Goal: Task Accomplishment & Management: Manage account settings

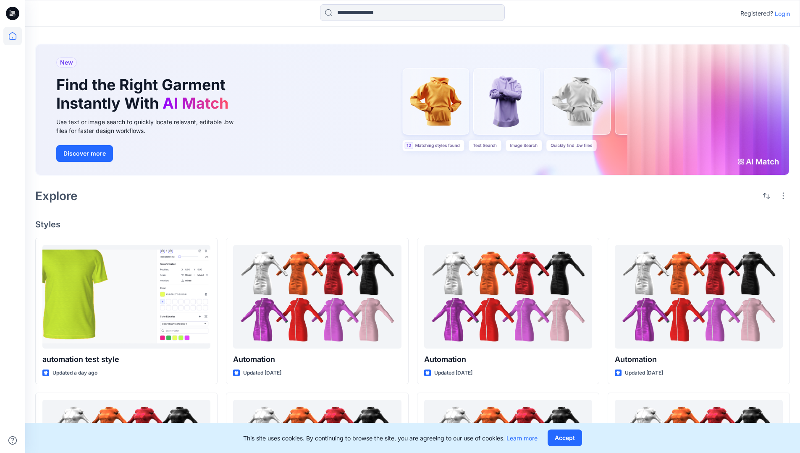
click at [780, 13] on p "Login" at bounding box center [782, 13] width 15 height 9
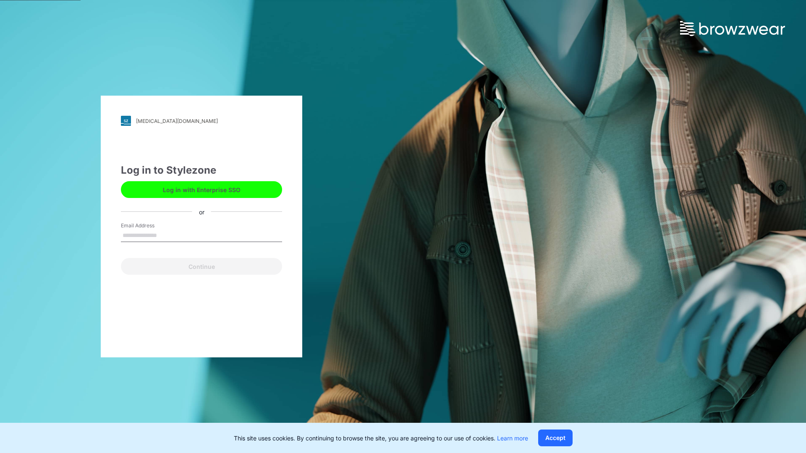
click at [166, 235] on input "Email Address" at bounding box center [201, 236] width 161 height 13
type input "**********"
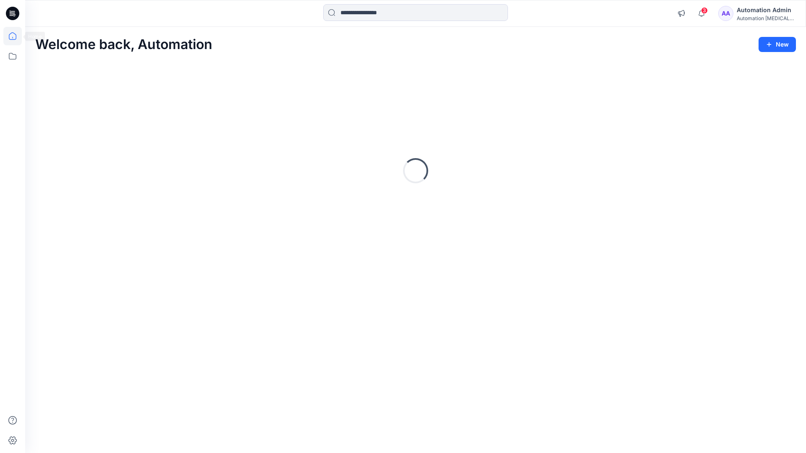
click at [16, 36] on icon at bounding box center [13, 36] width 8 height 8
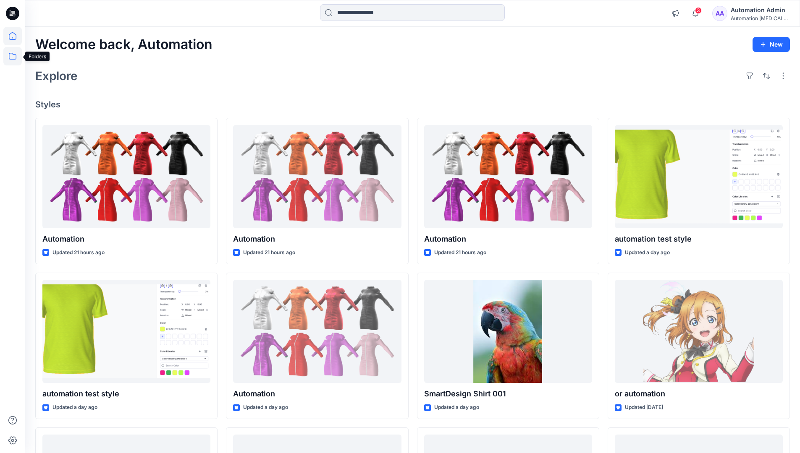
click at [14, 58] on icon at bounding box center [12, 56] width 18 height 18
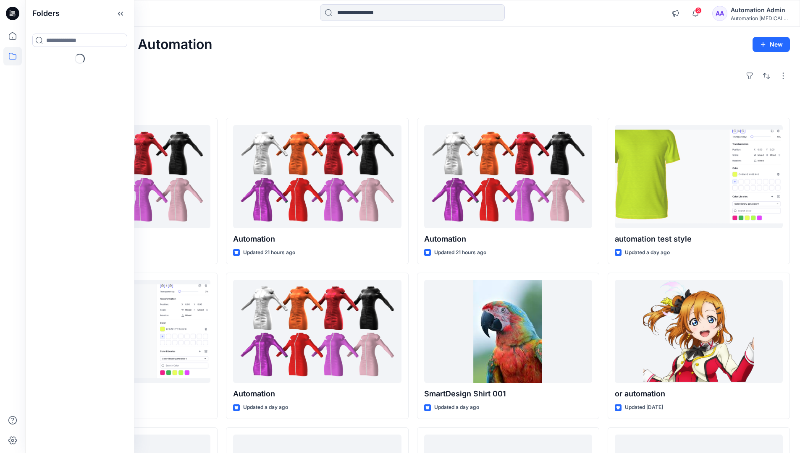
click at [295, 84] on div "Explore" at bounding box center [412, 76] width 755 height 20
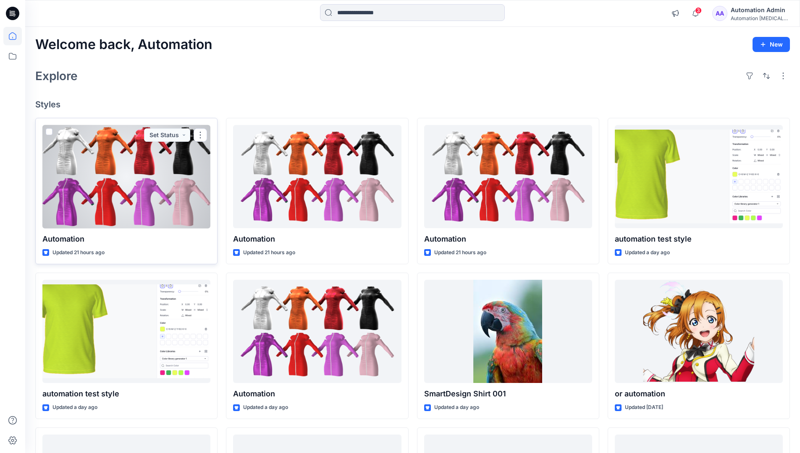
click at [50, 132] on span at bounding box center [49, 131] width 7 height 7
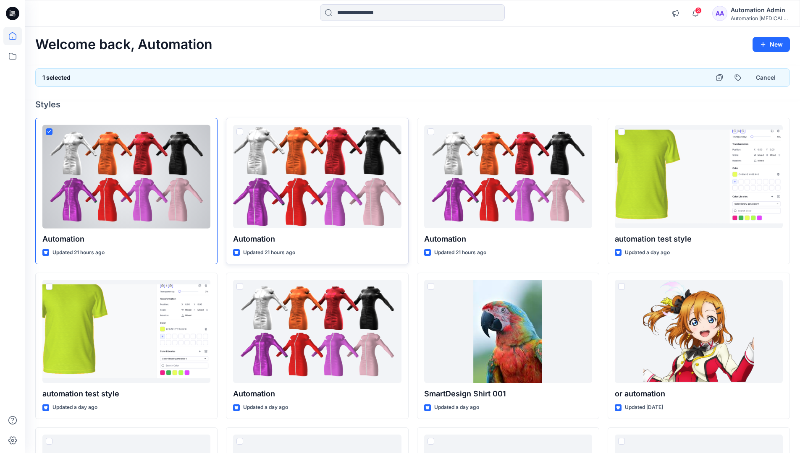
click at [241, 134] on span at bounding box center [239, 131] width 7 height 7
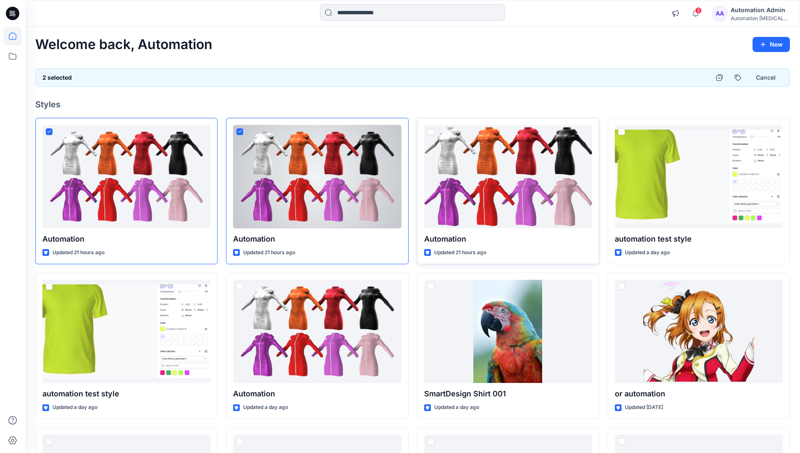
click at [432, 131] on span at bounding box center [430, 131] width 7 height 7
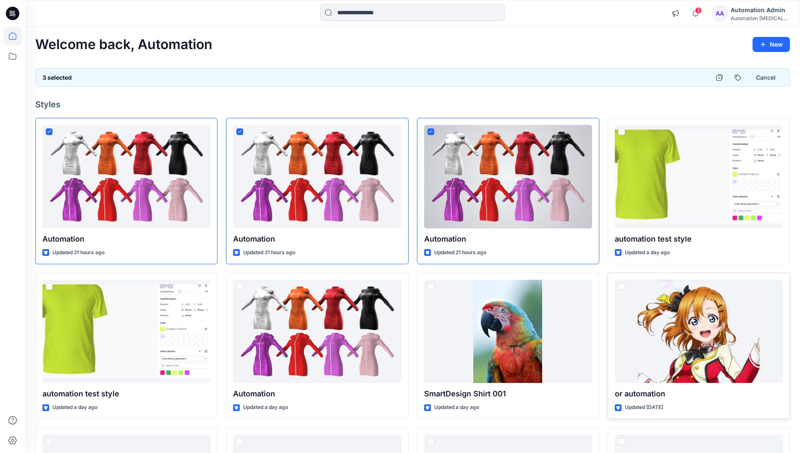
click at [621, 286] on span at bounding box center [621, 286] width 7 height 7
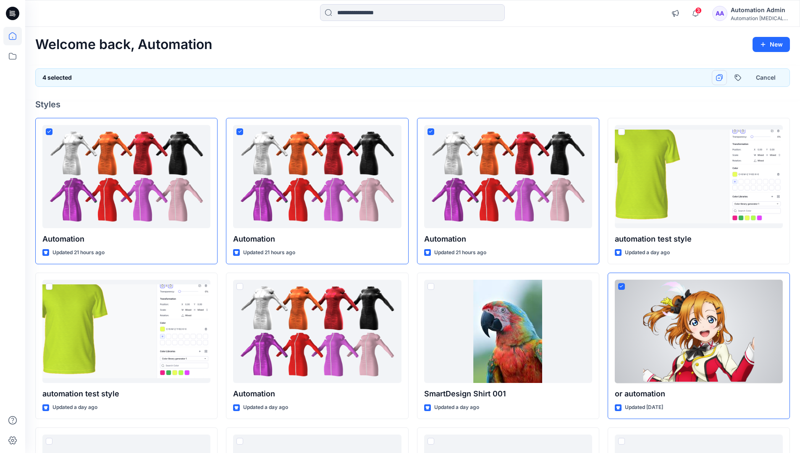
click at [719, 77] on icon "button" at bounding box center [719, 77] width 7 height 7
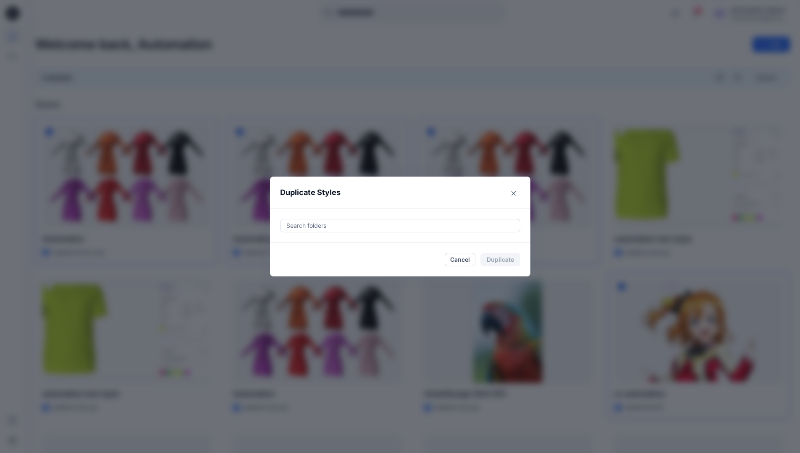
click at [322, 222] on div at bounding box center [400, 226] width 229 height 10
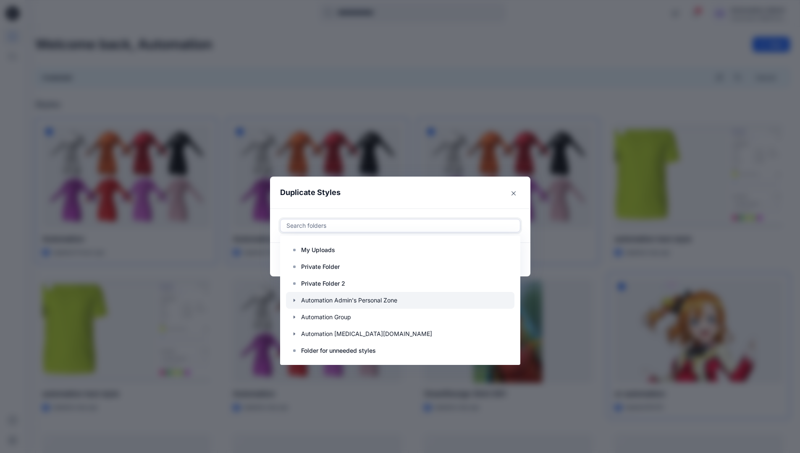
click at [298, 299] on icon "button" at bounding box center [294, 300] width 7 height 7
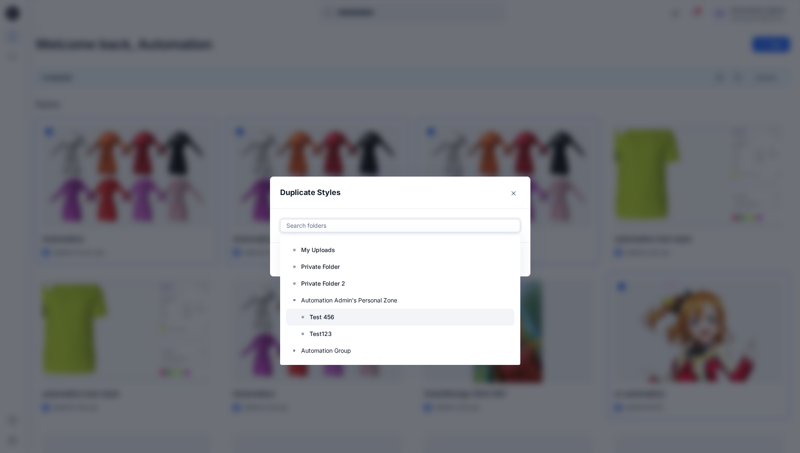
click at [322, 315] on p "Test 456" at bounding box center [321, 317] width 25 height 10
click at [425, 192] on header "Duplicate Styles" at bounding box center [392, 193] width 244 height 32
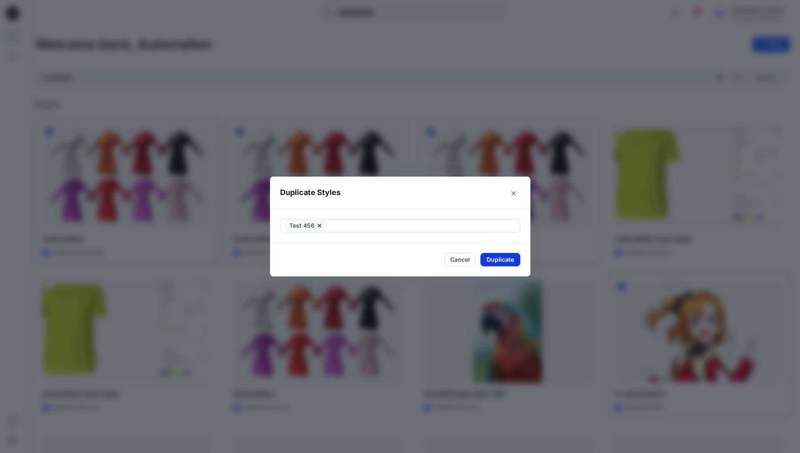
click at [505, 264] on button "Duplicate" at bounding box center [500, 259] width 40 height 13
click at [462, 260] on button "Cancel" at bounding box center [460, 260] width 31 height 14
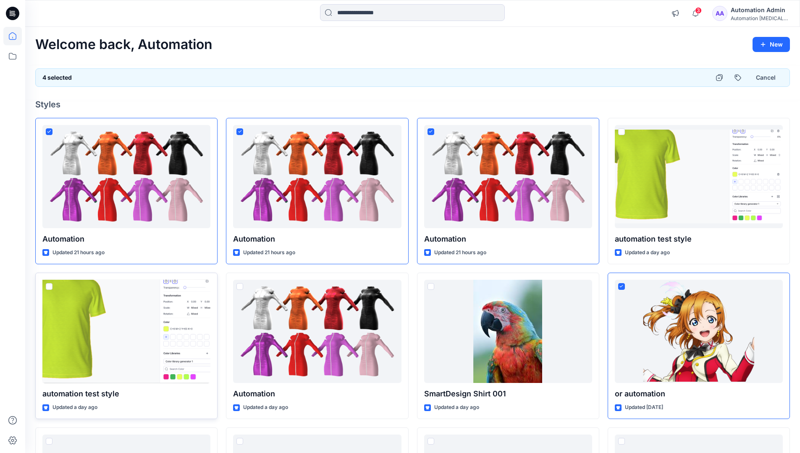
click at [47, 288] on span at bounding box center [49, 286] width 7 height 7
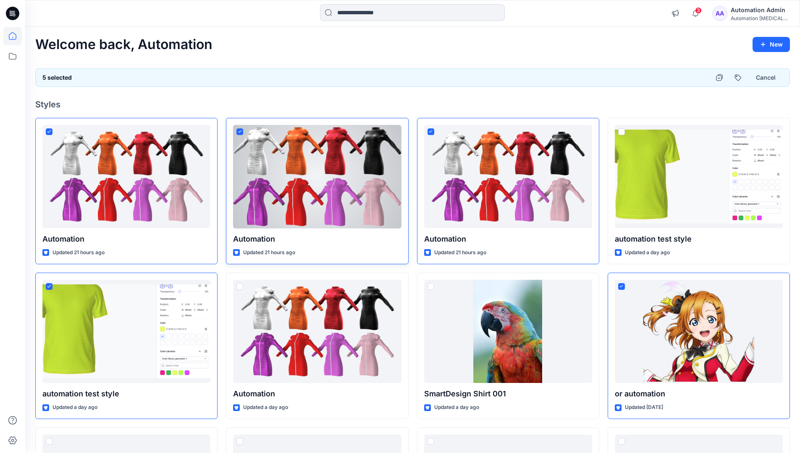
click at [241, 134] on span at bounding box center [239, 131] width 7 height 7
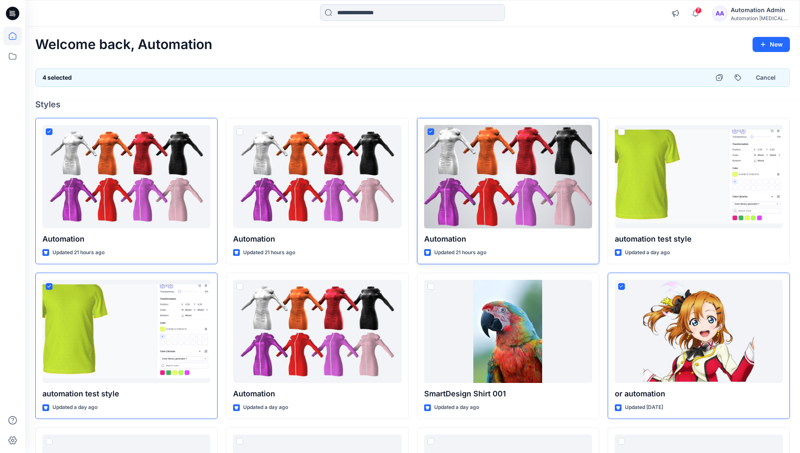
click at [431, 133] on icon at bounding box center [431, 131] width 4 height 3
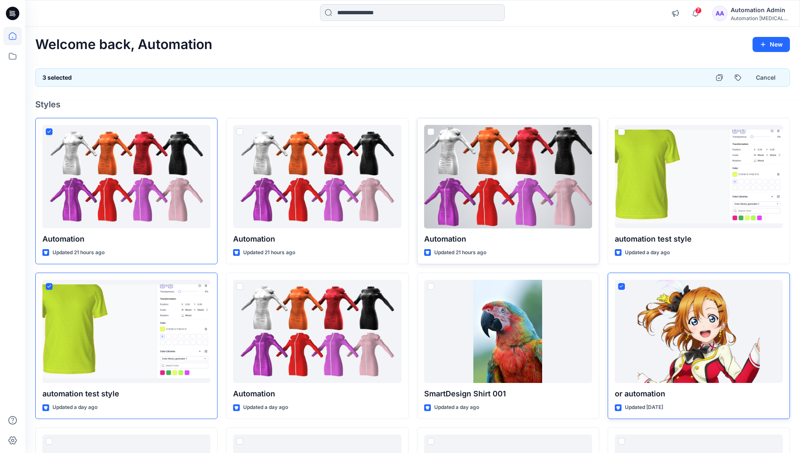
click at [621, 288] on icon at bounding box center [621, 286] width 4 height 3
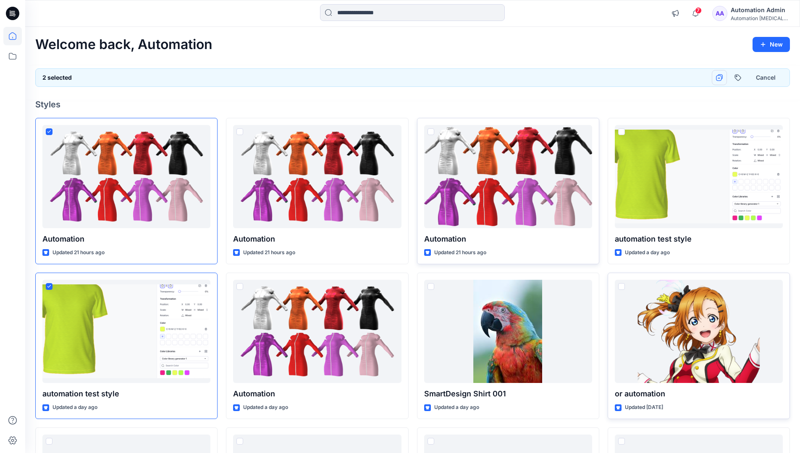
click at [722, 78] on icon "button" at bounding box center [719, 77] width 7 height 7
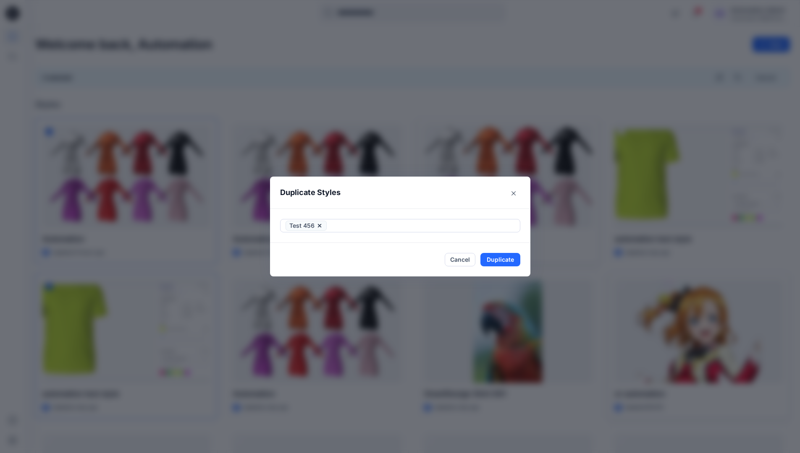
click at [395, 228] on div at bounding box center [421, 226] width 186 height 10
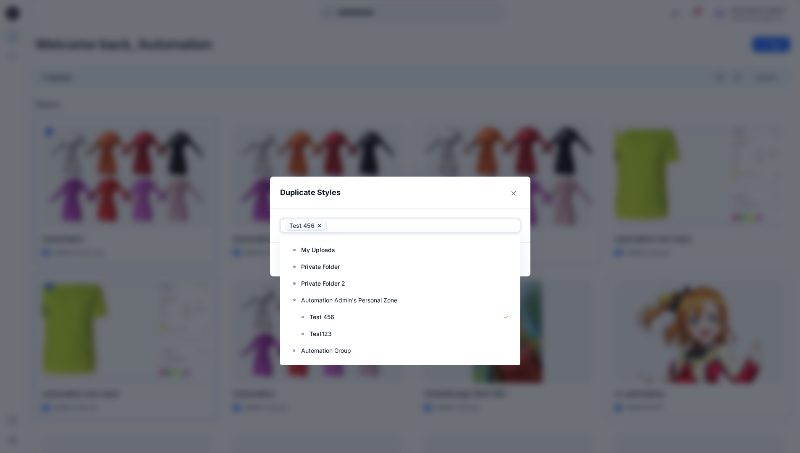
scroll to position [134, 0]
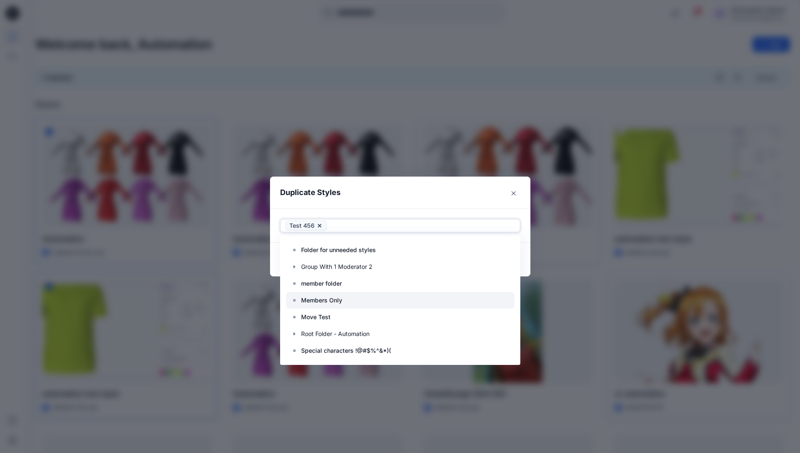
click at [348, 300] on div at bounding box center [400, 300] width 228 height 17
click at [389, 194] on header "Duplicate Styles" at bounding box center [392, 193] width 244 height 32
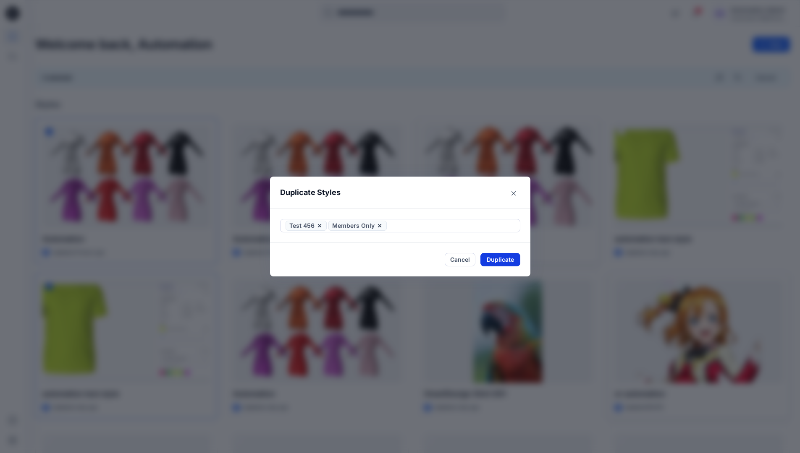
click at [498, 258] on button "Duplicate" at bounding box center [500, 259] width 40 height 13
click at [508, 257] on button "Close" at bounding box center [506, 259] width 27 height 13
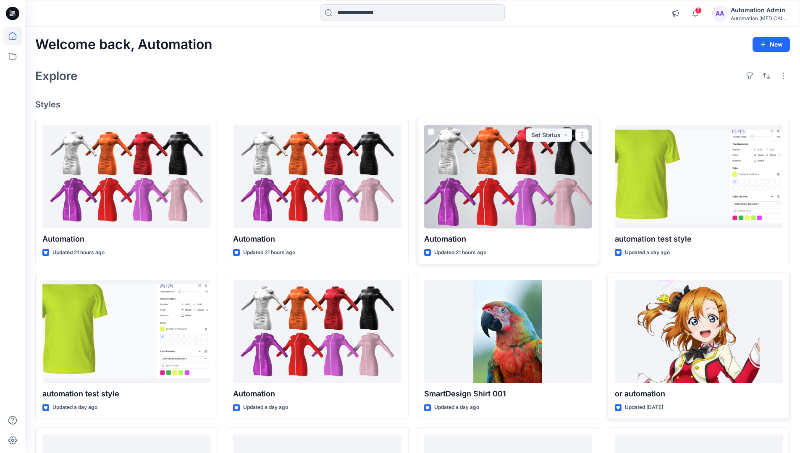
click at [757, 7] on div "Automation Admin" at bounding box center [760, 10] width 59 height 10
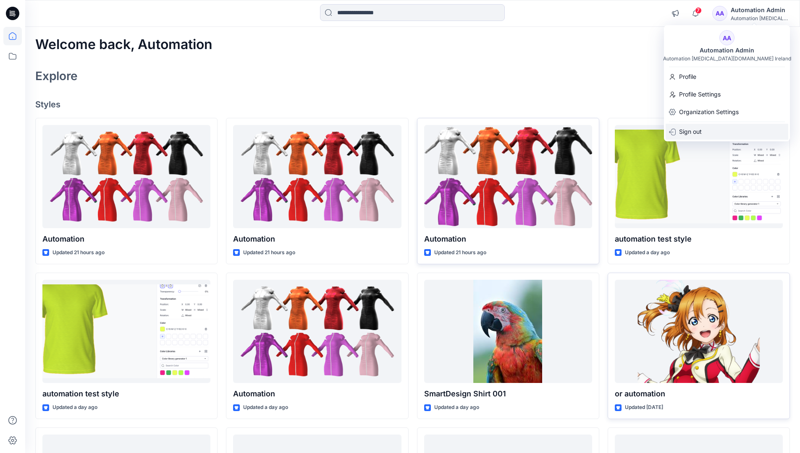
click at [699, 129] on p "Sign out" at bounding box center [690, 132] width 23 height 16
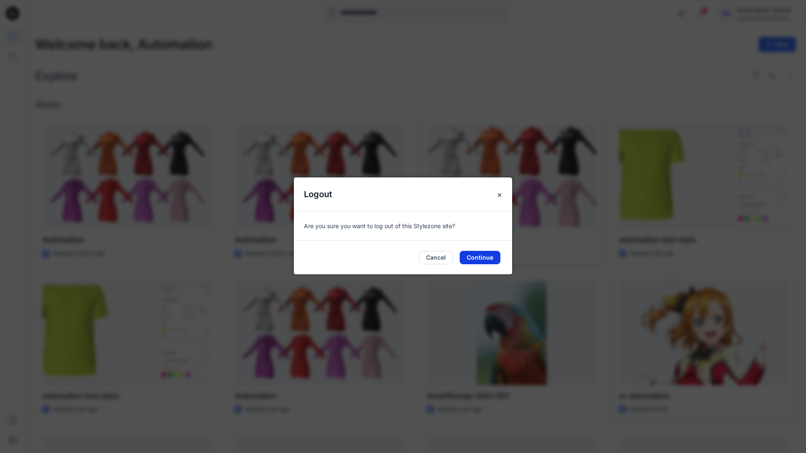
click at [482, 251] on button "Continue" at bounding box center [480, 257] width 41 height 13
